Goal: Find specific page/section: Find specific page/section

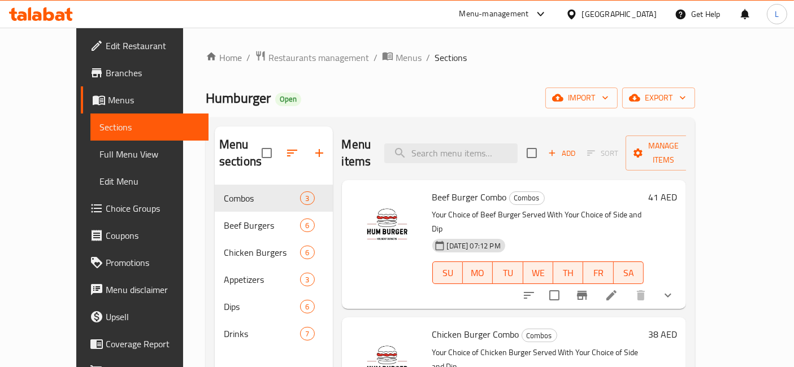
scroll to position [31, 0]
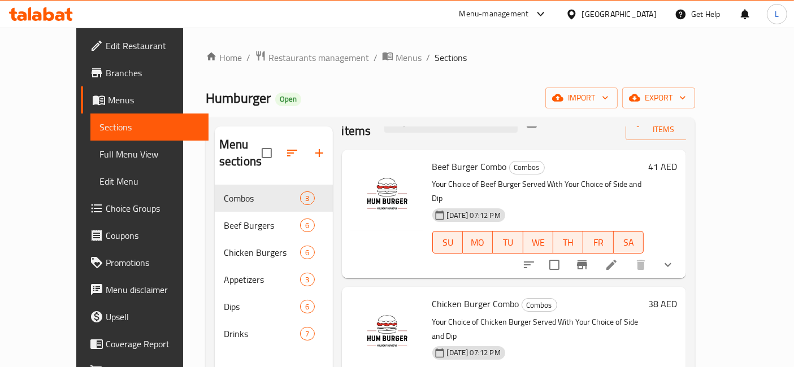
click at [40, 12] on icon at bounding box center [41, 14] width 64 height 14
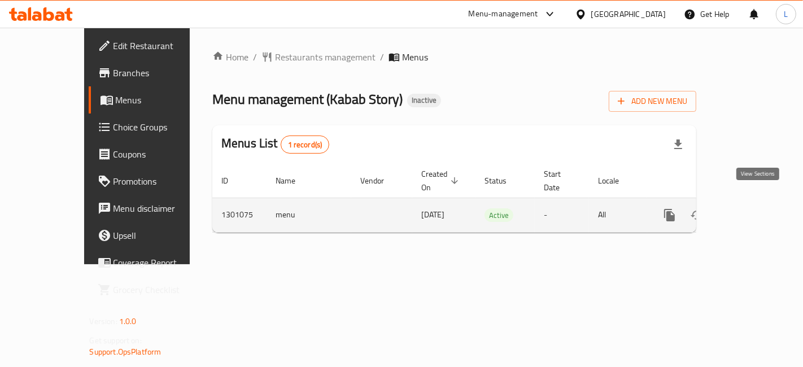
click at [758, 208] on icon "enhanced table" at bounding box center [752, 215] width 14 height 14
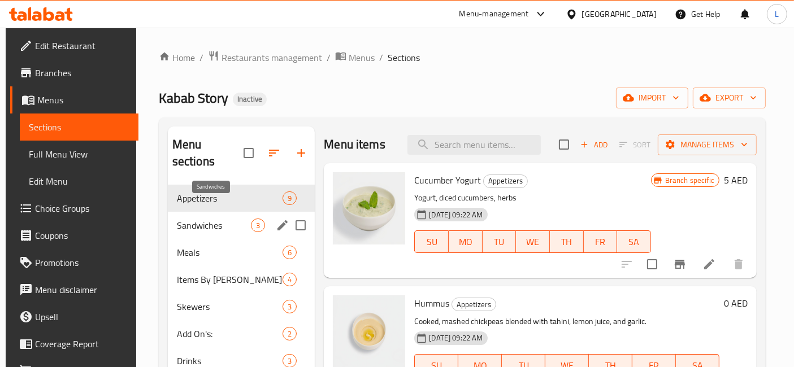
click at [206, 219] on span "Sandwiches" at bounding box center [214, 226] width 74 height 14
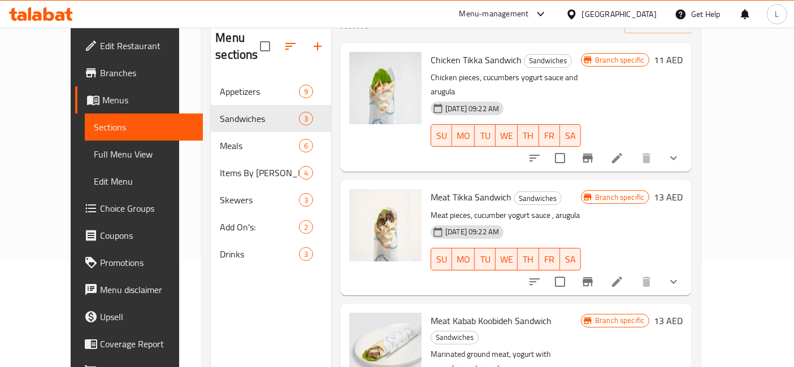
scroll to position [32, 0]
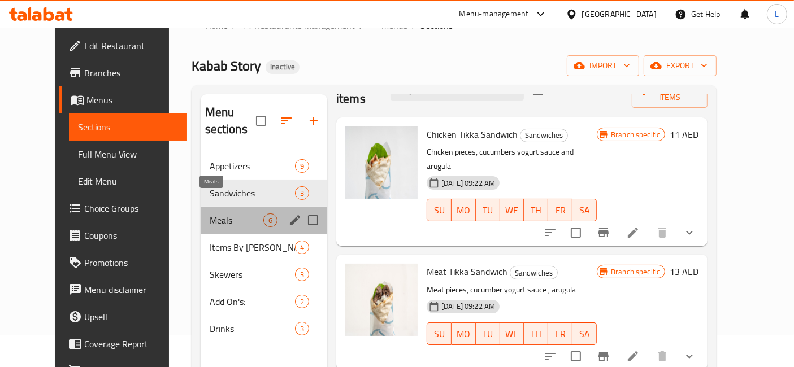
click at [210, 214] on span "Meals" at bounding box center [237, 221] width 54 height 14
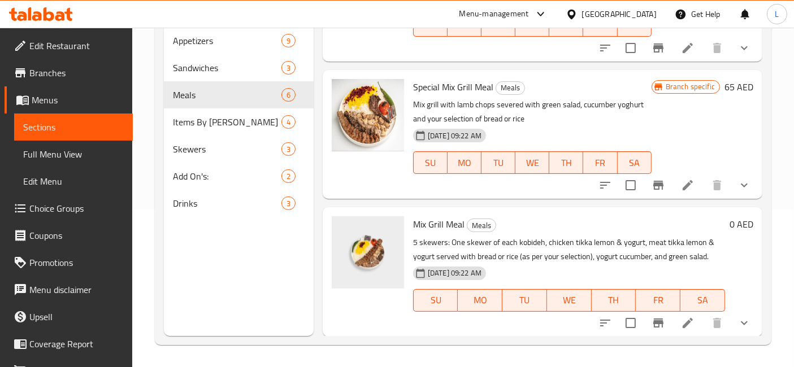
scroll to position [360, 0]
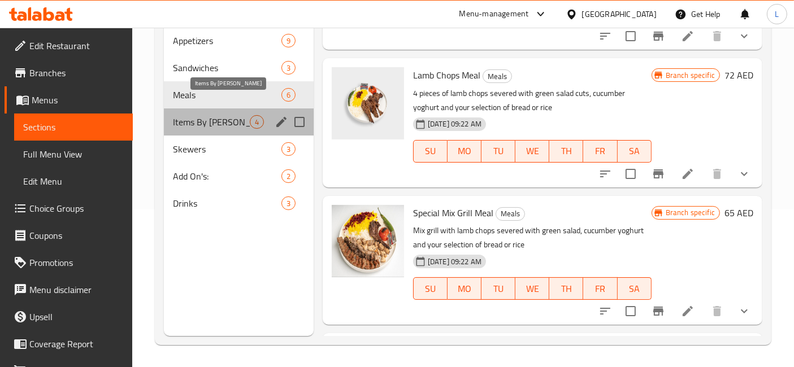
click at [197, 115] on span "Items By [PERSON_NAME]" at bounding box center [211, 122] width 77 height 14
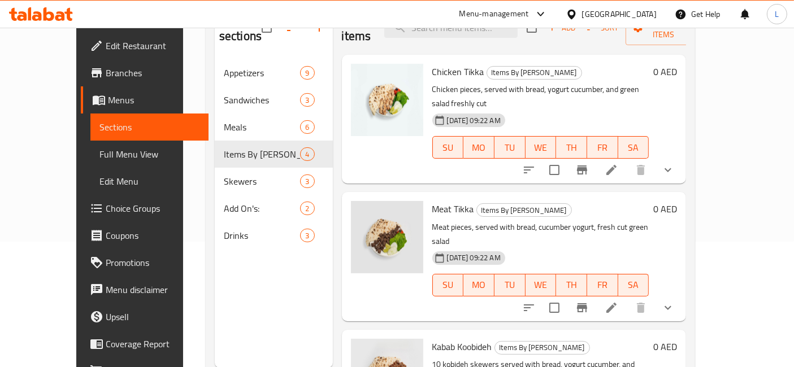
scroll to position [158, 0]
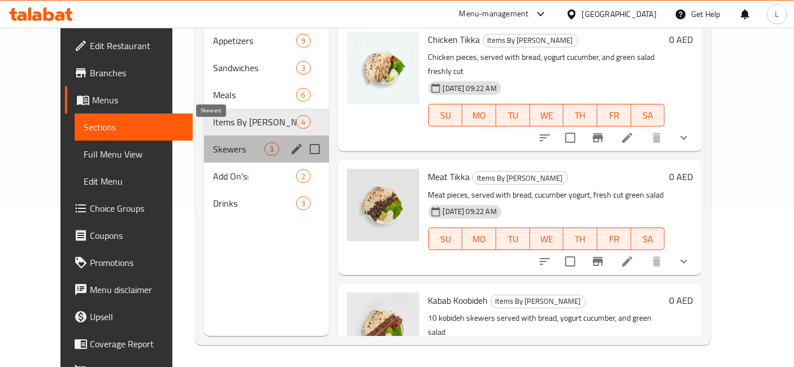
click at [213, 142] on span "Skewers" at bounding box center [238, 149] width 51 height 14
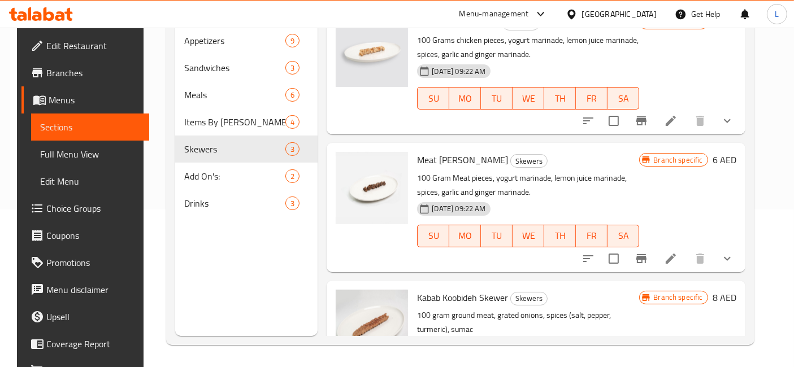
scroll to position [73, 0]
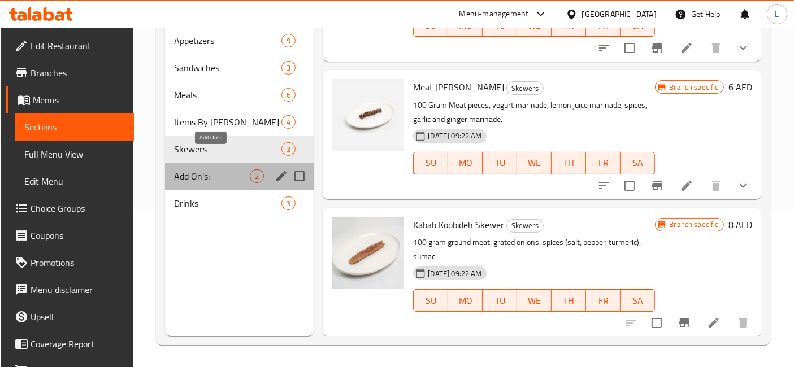
click at [199, 169] on span "Add On's:" at bounding box center [212, 176] width 76 height 14
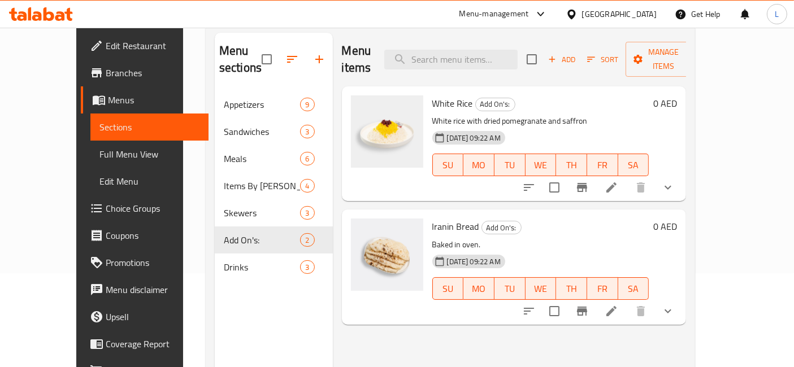
scroll to position [158, 0]
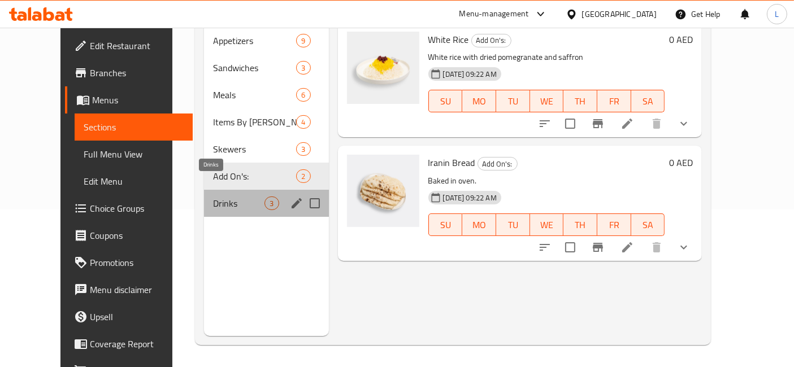
click at [213, 197] on span "Drinks" at bounding box center [238, 204] width 51 height 14
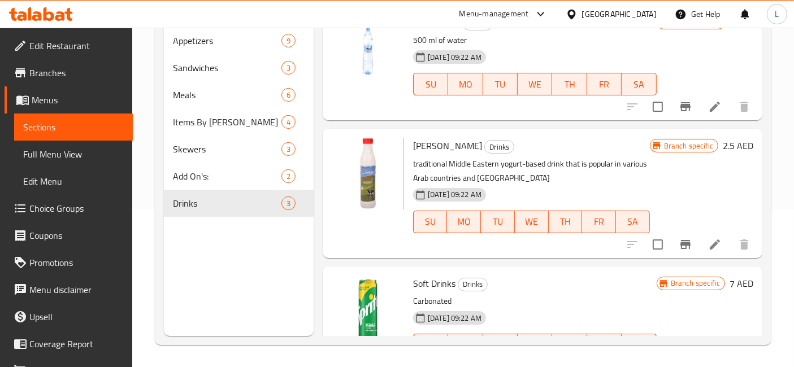
click at [42, 12] on icon at bounding box center [41, 14] width 64 height 14
